Goal: Task Accomplishment & Management: Complete application form

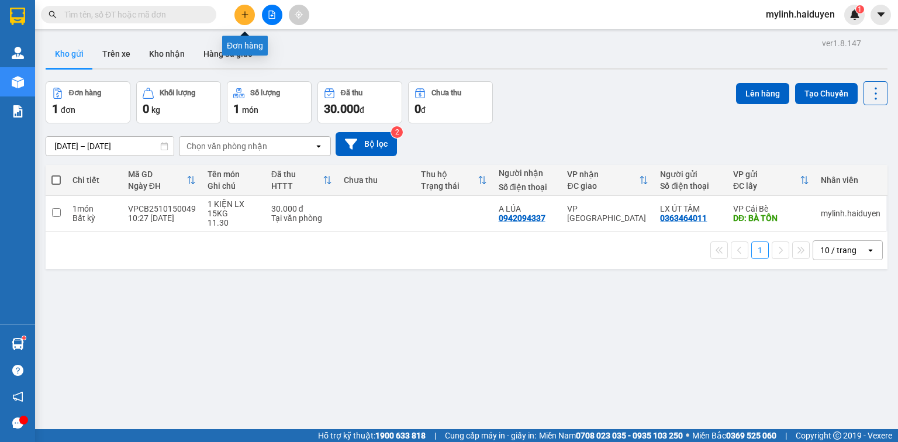
click at [245, 18] on icon "plus" at bounding box center [245, 15] width 8 height 8
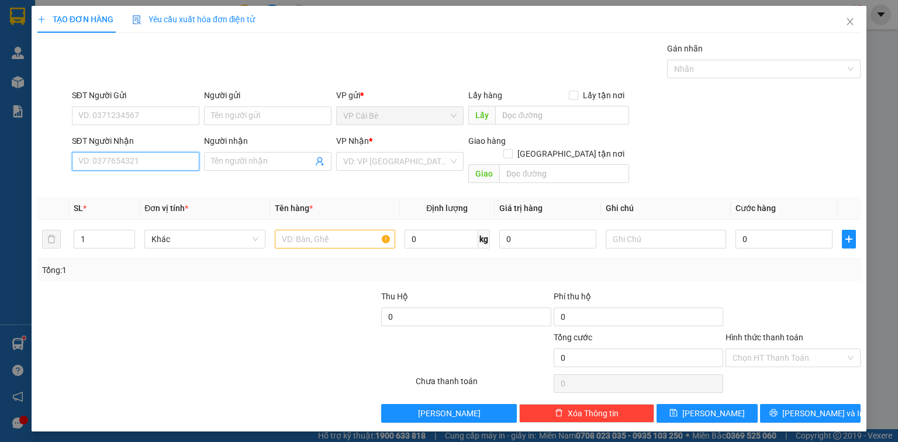
click at [150, 161] on input "SĐT Người Nhận" at bounding box center [135, 161] width 127 height 19
type input "0931443130"
click at [215, 164] on input "Người nhận" at bounding box center [262, 161] width 102 height 13
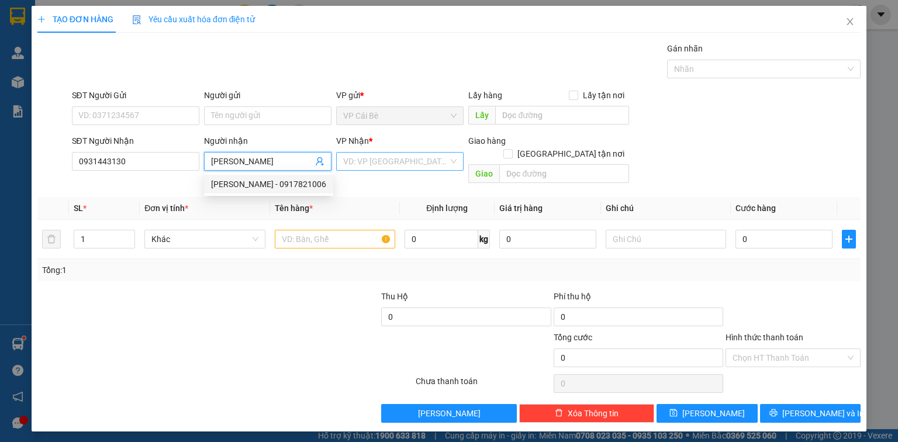
type input "[PERSON_NAME]"
click at [373, 162] on input "search" at bounding box center [395, 162] width 105 height 18
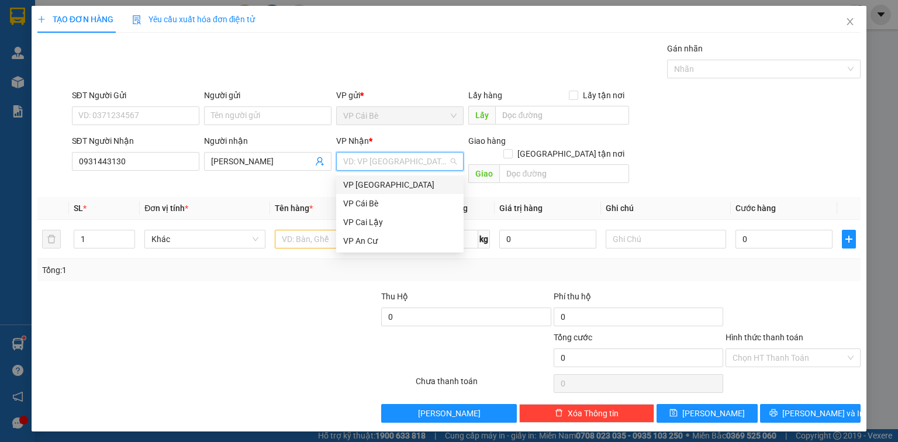
click at [378, 186] on div "VP [GEOGRAPHIC_DATA]" at bounding box center [399, 184] width 113 height 13
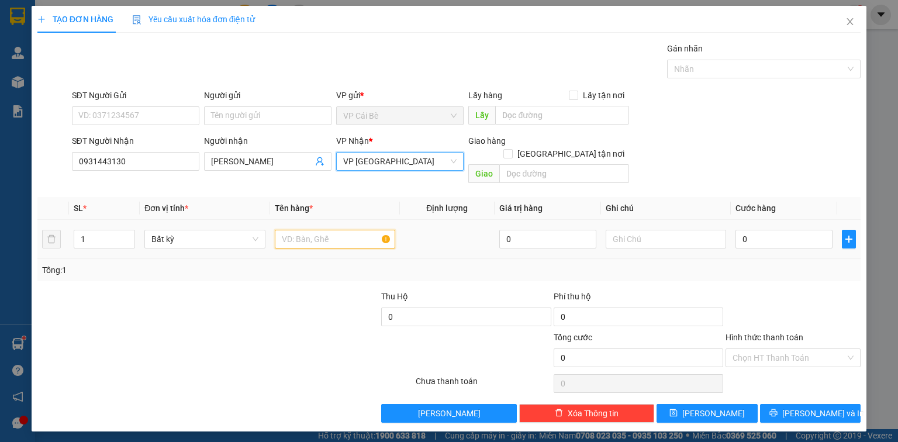
click at [304, 230] on input "text" at bounding box center [335, 239] width 120 height 19
click at [173, 122] on input "SĐT Người Gửi" at bounding box center [135, 115] width 127 height 19
click at [173, 110] on input "SĐT Người Gửi" at bounding box center [135, 115] width 127 height 19
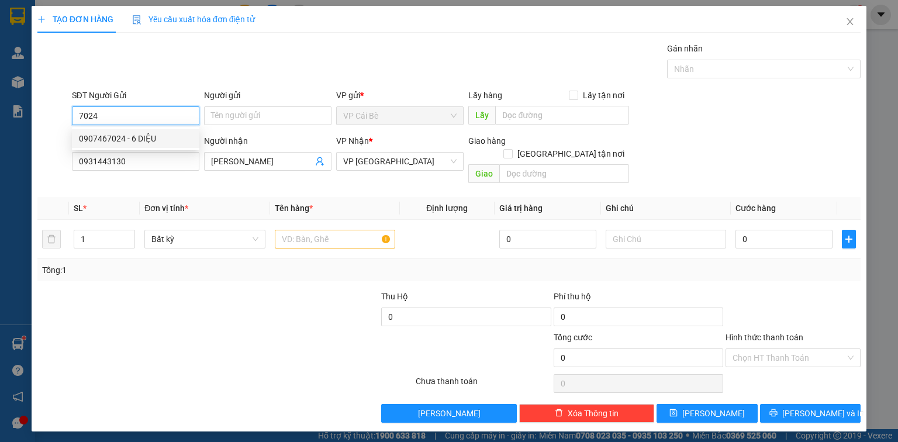
click at [168, 141] on div "0907467024 - 6 DIỆU" at bounding box center [135, 138] width 113 height 13
type input "0907467024"
type input "6 DIỆU"
type input "LX 6 DIỆU"
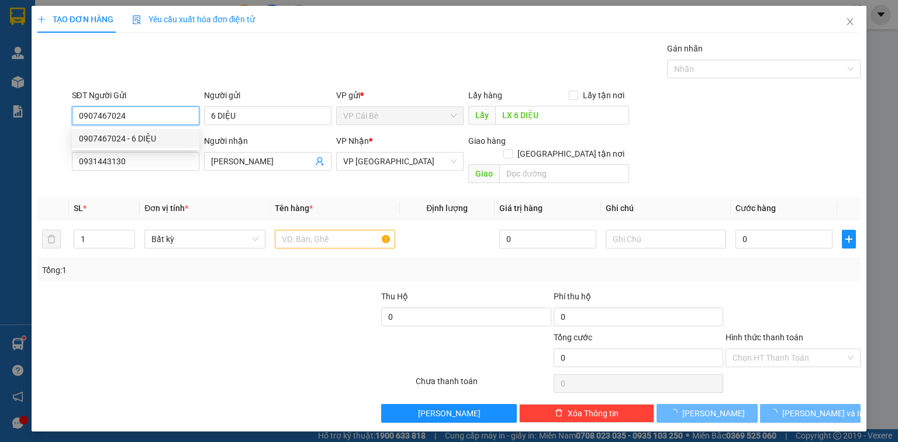
type input "20.000"
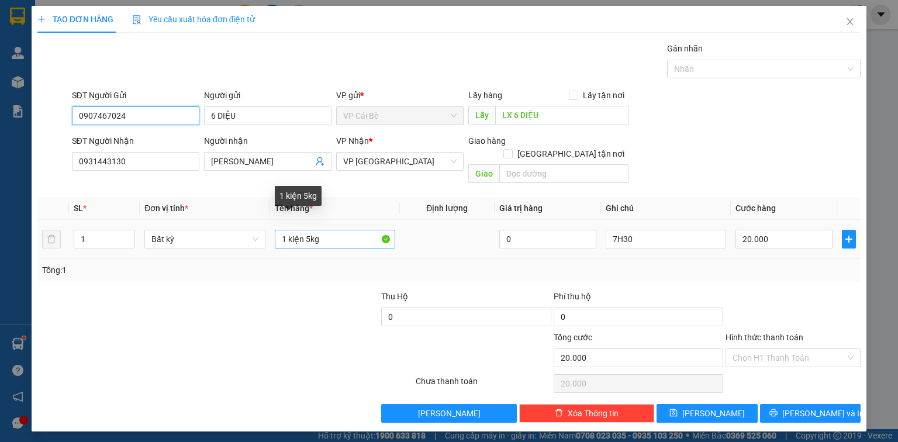
type input "0907467024"
click at [311, 230] on input "1 kiện 5kg" at bounding box center [335, 239] width 120 height 19
type input "1 kiện 16kg"
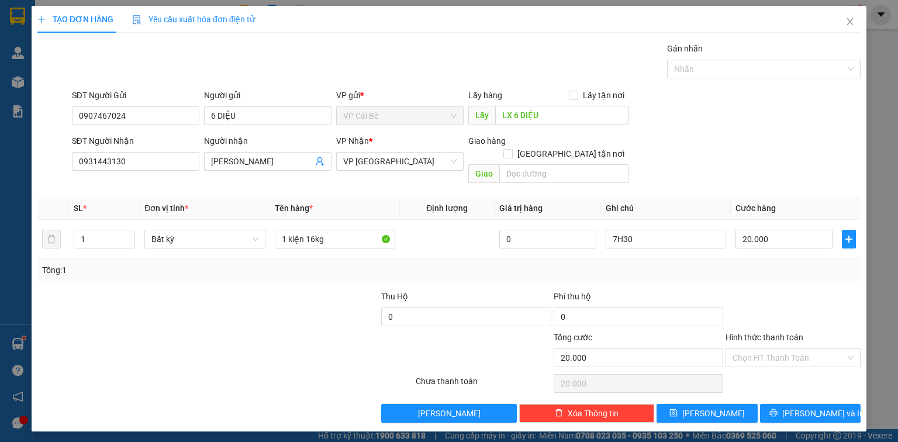
click at [496, 264] on div "Tổng: 1" at bounding box center [449, 270] width 814 height 13
click at [746, 230] on input "20.000" at bounding box center [783, 239] width 97 height 19
type input "0"
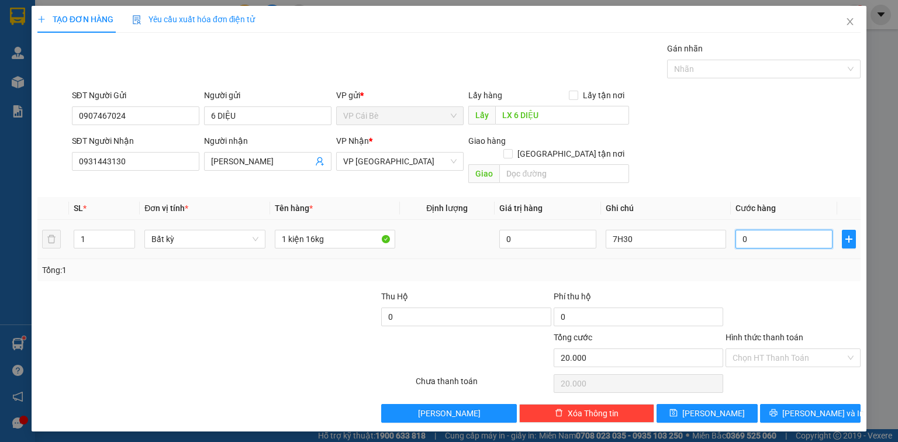
type input "0"
type input "3"
type input "03"
type input "30"
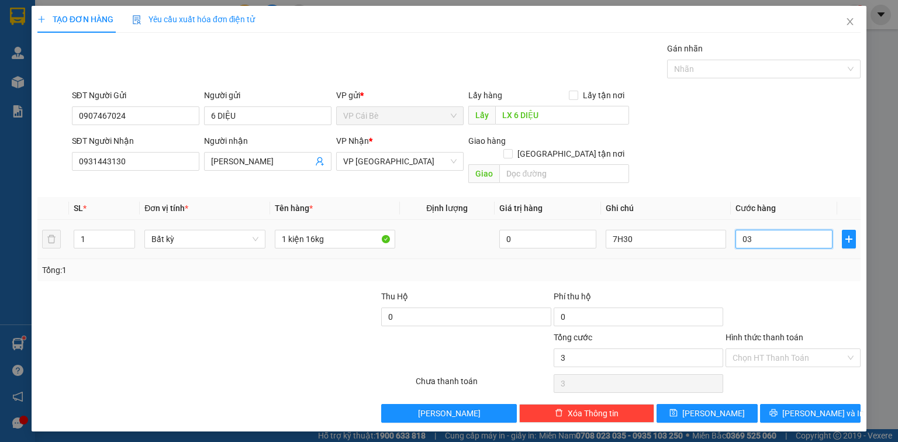
type input "30"
click at [759, 230] on input "030" at bounding box center [783, 239] width 97 height 19
type input "030"
type input "30.000"
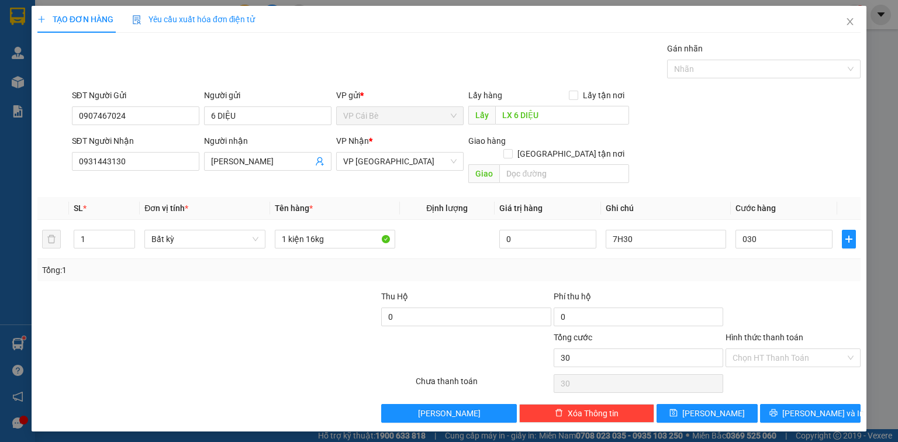
type input "30.000"
click at [760, 264] on div "Tổng: 1" at bounding box center [449, 270] width 814 height 13
click at [774, 349] on input "Hình thức thanh toán" at bounding box center [788, 358] width 113 height 18
click at [769, 368] on div "Tại văn phòng" at bounding box center [792, 367] width 121 height 13
type input "0"
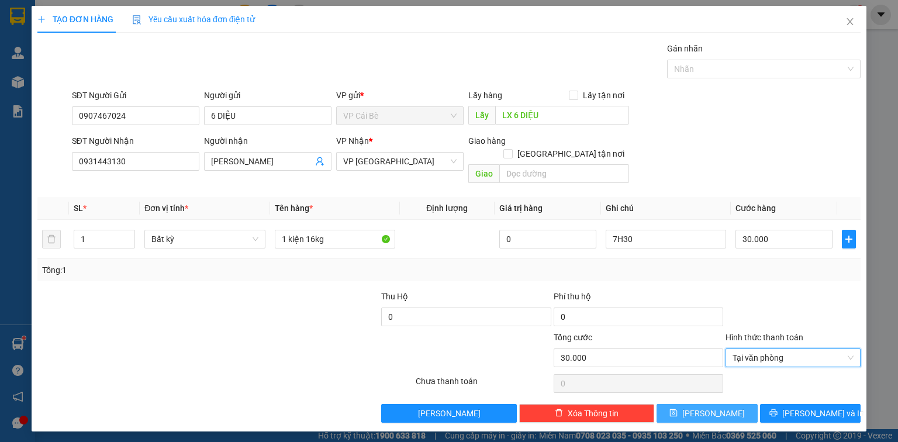
click at [736, 404] on button "[PERSON_NAME]" at bounding box center [706, 413] width 101 height 19
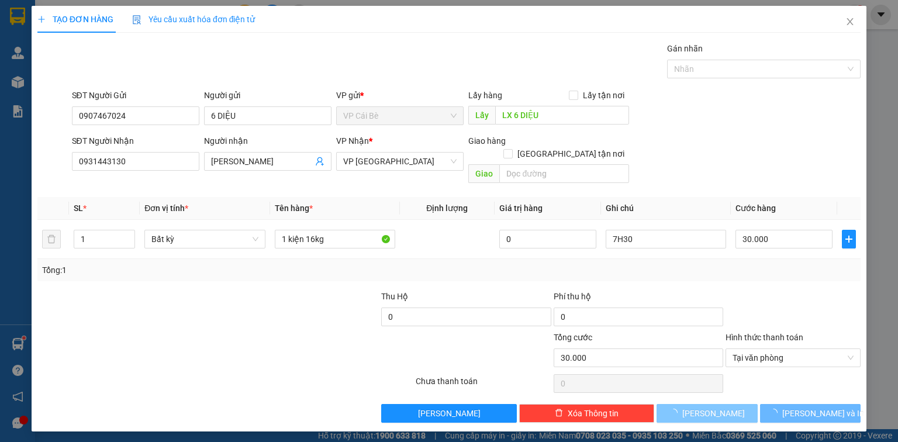
type input "0"
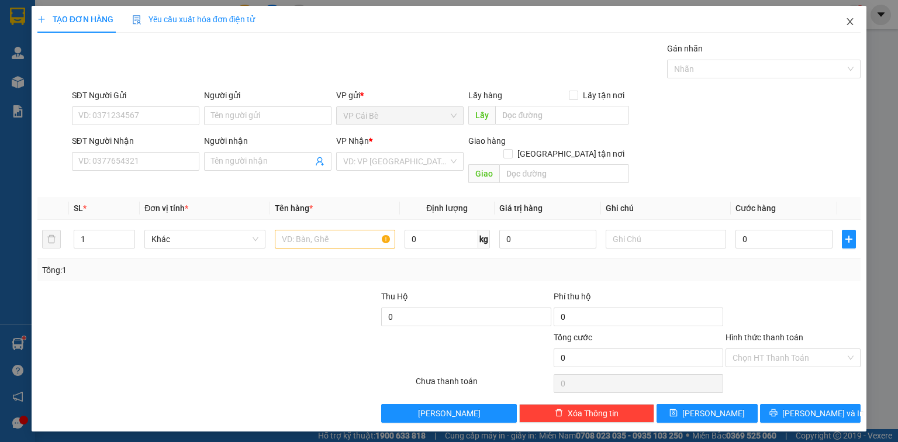
click at [853, 26] on icon "close" at bounding box center [849, 21] width 9 height 9
